Goal: Task Accomplishment & Management: Manage account settings

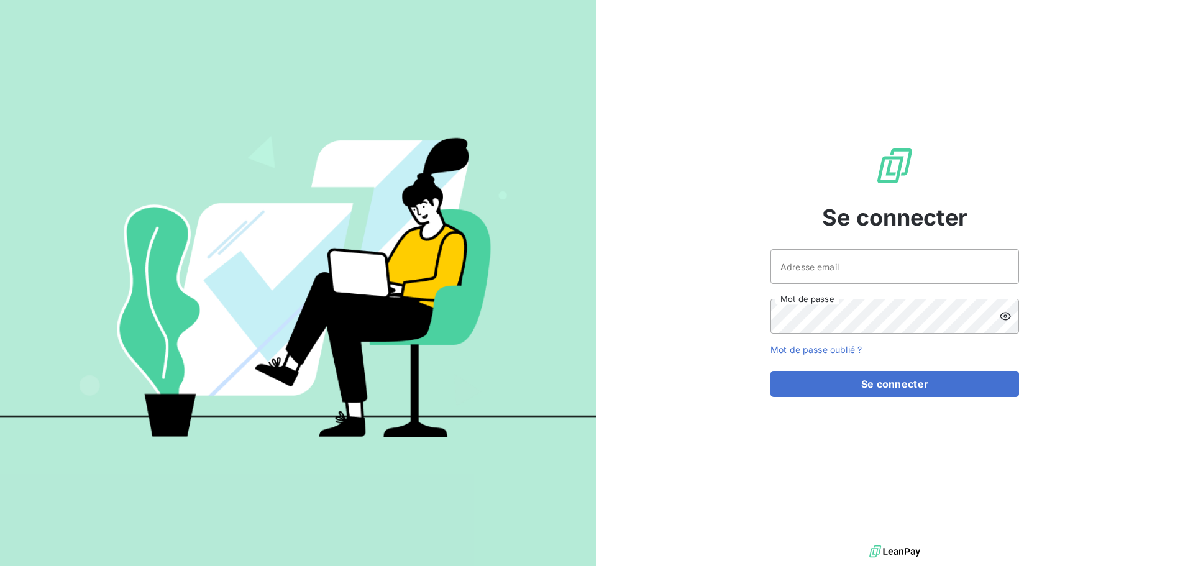
click at [824, 284] on div "Adresse email Mot de passe" at bounding box center [894, 291] width 248 height 84
click at [813, 277] on input "Adresse email" at bounding box center [894, 266] width 248 height 35
type input "[PERSON_NAME][EMAIL_ADDRESS][DOMAIN_NAME]"
click at [770, 371] on button "Se connecter" at bounding box center [894, 384] width 248 height 26
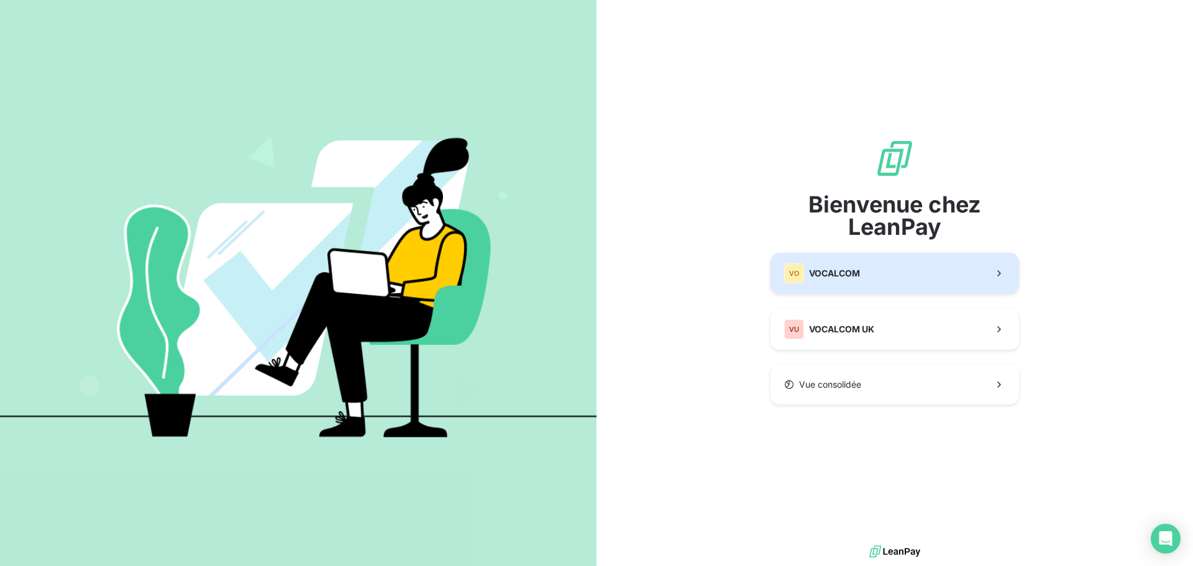
click at [854, 283] on button "VO VOCALCOM" at bounding box center [894, 273] width 248 height 41
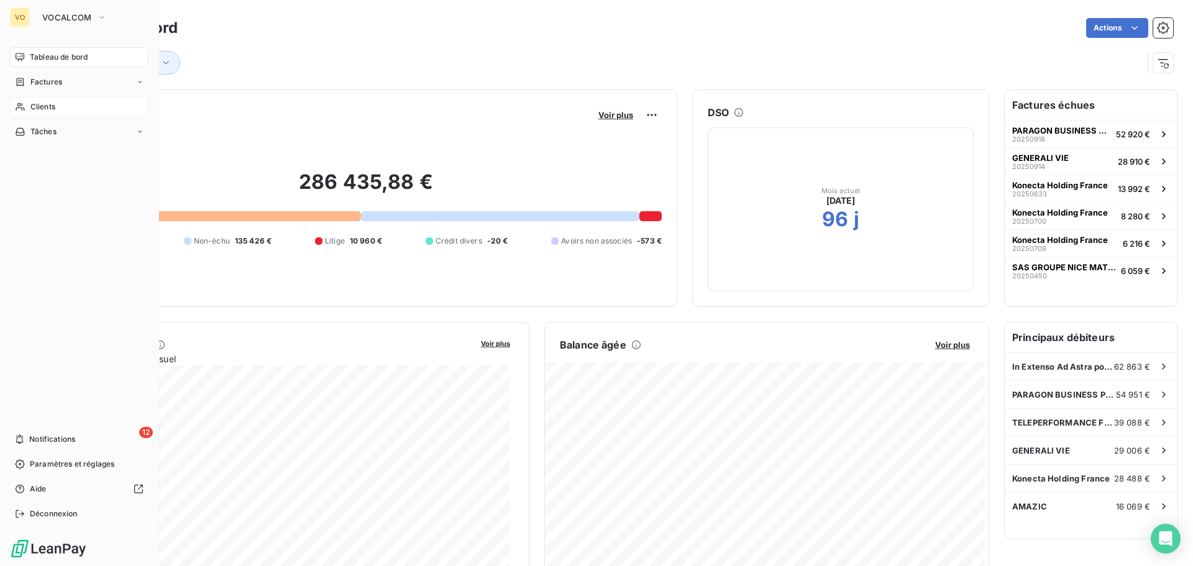
click at [47, 104] on span "Clients" at bounding box center [42, 106] width 25 height 11
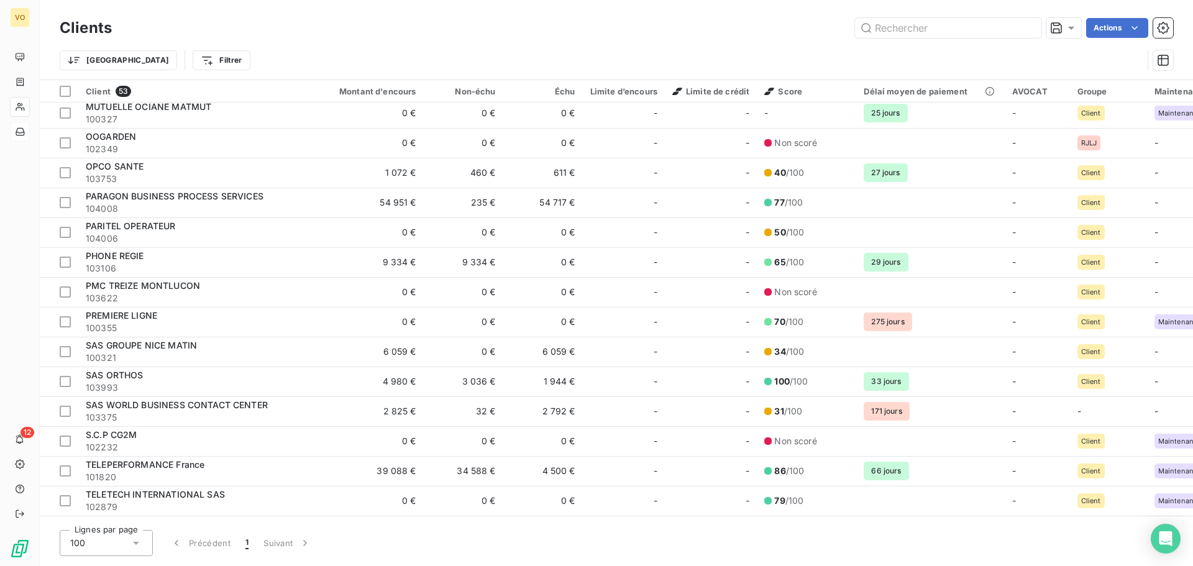
scroll to position [1152, 0]
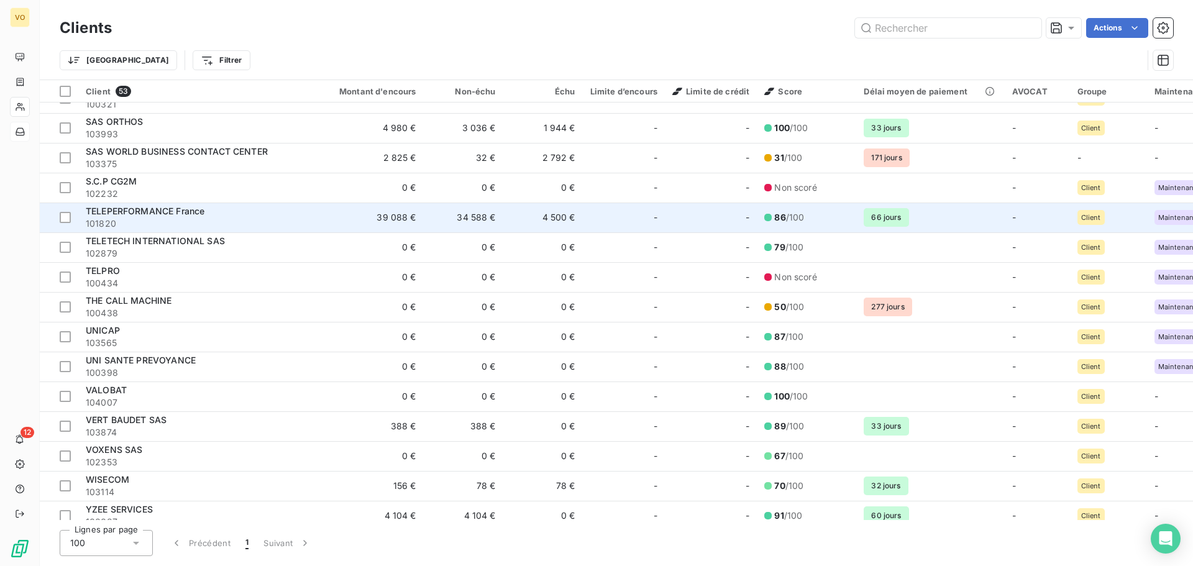
click at [134, 206] on span "TELEPERFORMANCE France" at bounding box center [145, 211] width 119 height 11
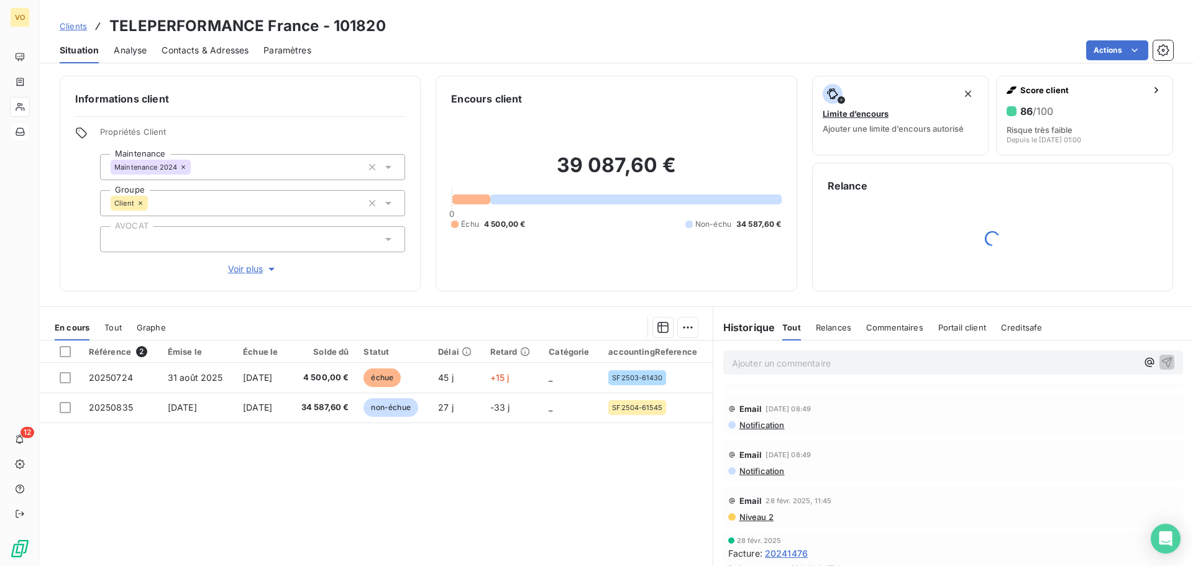
scroll to position [376, 0]
click at [786, 455] on span "20241476" at bounding box center [786, 453] width 43 height 13
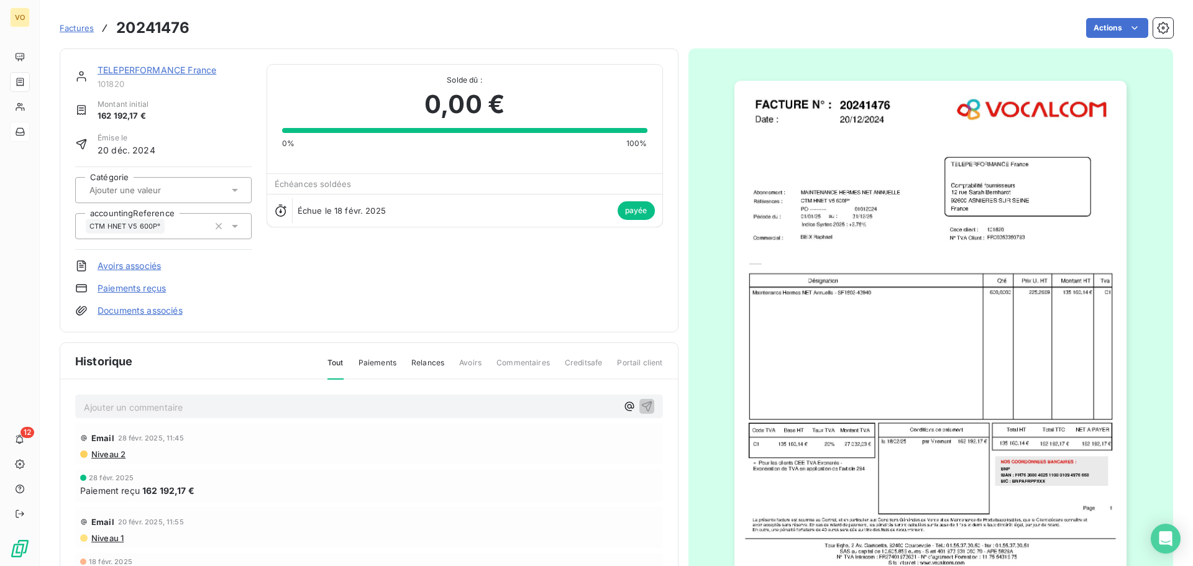
click at [891, 294] on img "button" at bounding box center [930, 335] width 392 height 508
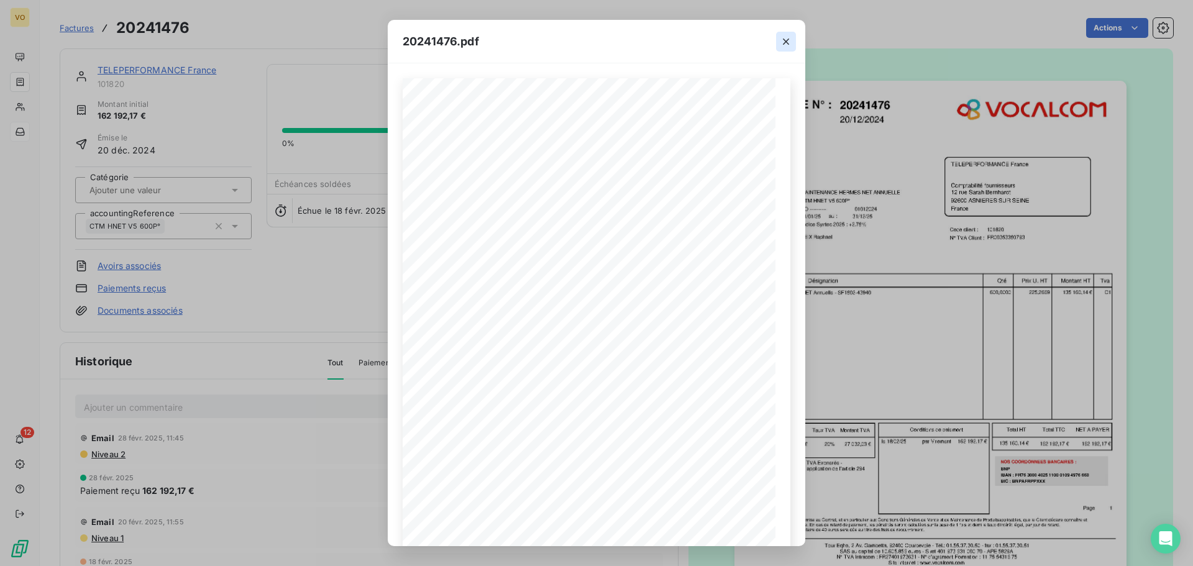
click at [788, 39] on icon "button" at bounding box center [786, 42] width 6 height 6
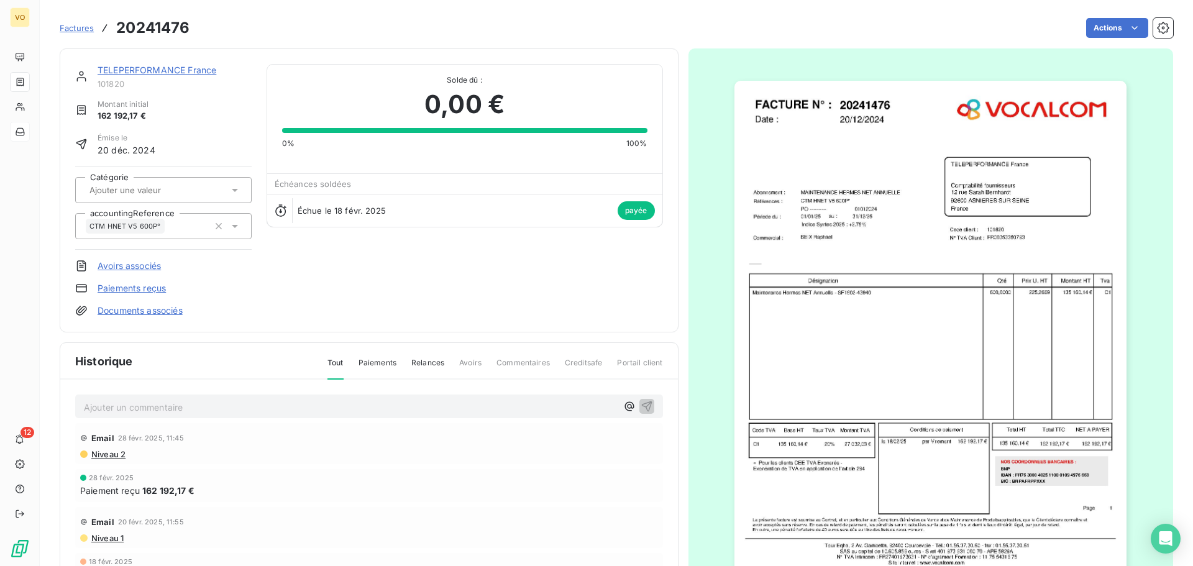
click at [906, 293] on img "button" at bounding box center [930, 335] width 392 height 508
